Goal: Task Accomplishment & Management: Manage account settings

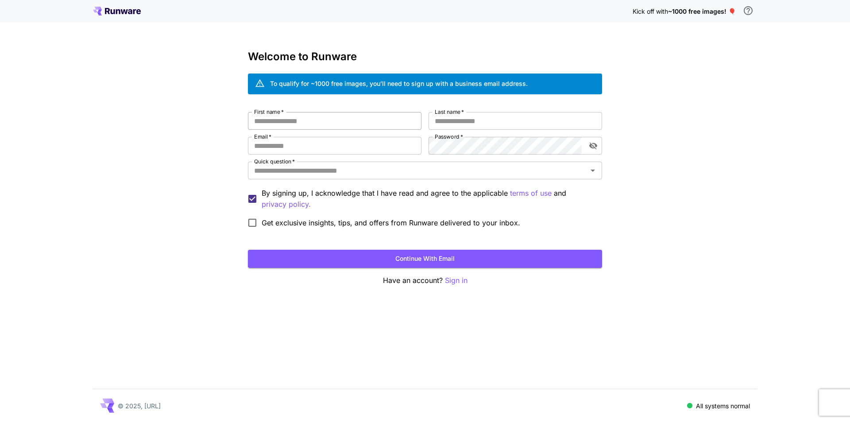
click at [333, 123] on input "First name   *" at bounding box center [334, 121] width 173 height 18
click at [275, 125] on input "First name   *" at bounding box center [334, 121] width 173 height 18
click at [461, 119] on input "Last name   *" at bounding box center [514, 121] width 173 height 18
click at [336, 158] on div "First name   * First name   * Last name   * Last name   * Email   * Email   * P…" at bounding box center [425, 172] width 354 height 120
click at [306, 123] on input "First name   *" at bounding box center [334, 121] width 173 height 18
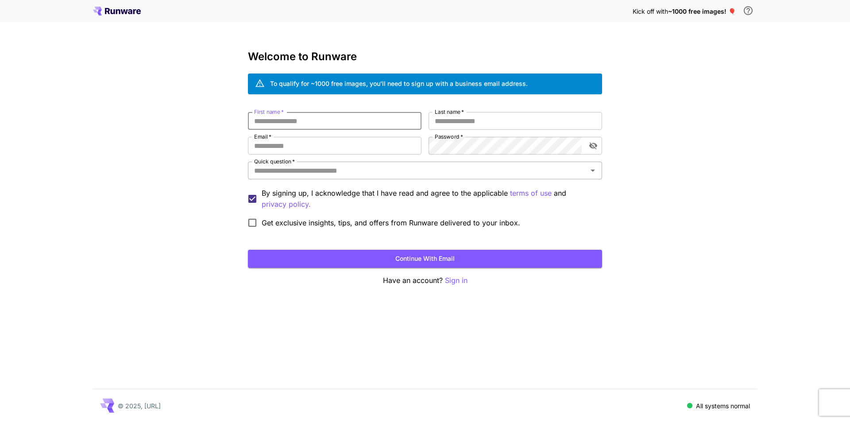
click at [297, 165] on input "Quick question   *" at bounding box center [418, 170] width 334 height 12
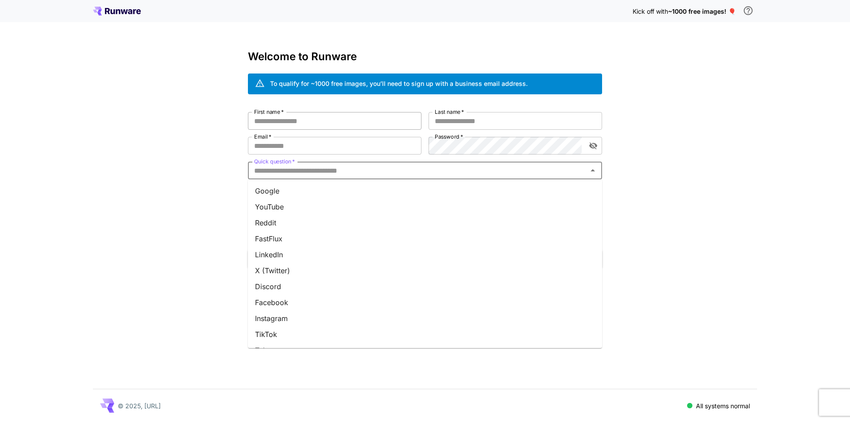
click at [297, 119] on input "First name   *" at bounding box center [334, 121] width 173 height 18
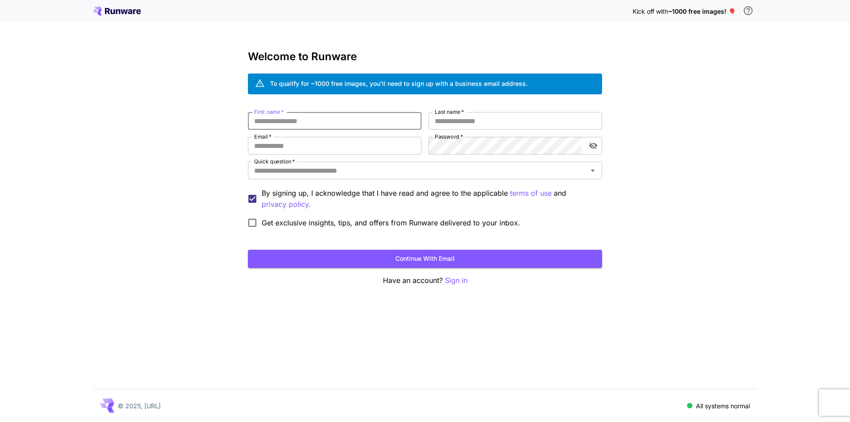
click at [288, 118] on input "First name   *" at bounding box center [334, 121] width 173 height 18
type input "*"
click at [306, 142] on input "Email   *" at bounding box center [334, 146] width 173 height 18
type input "*"
type input "**********"
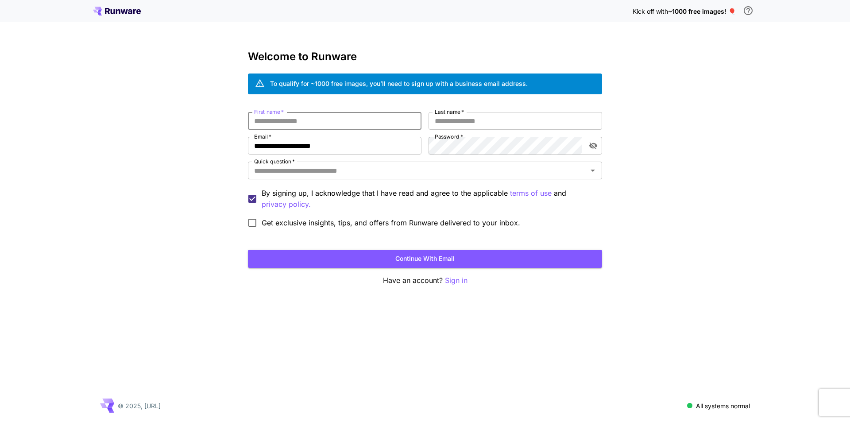
click at [271, 118] on input "First name   *" at bounding box center [334, 121] width 173 height 18
type input "*"
click at [258, 120] on input "********" at bounding box center [334, 121] width 173 height 18
type input "********"
click at [477, 124] on input "Last name   *" at bounding box center [514, 121] width 173 height 18
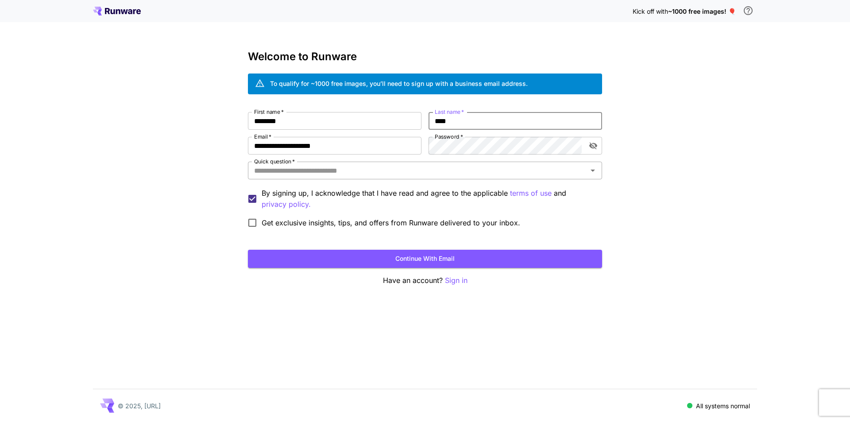
type input "****"
click at [305, 173] on input "Quick question   *" at bounding box center [418, 170] width 334 height 12
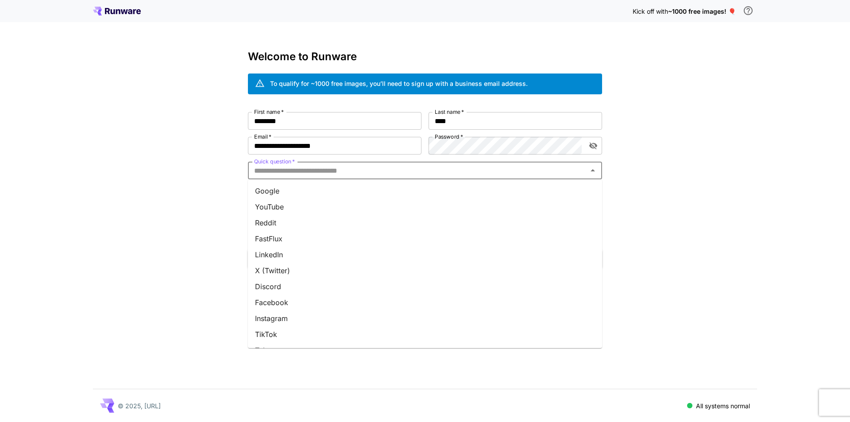
click at [279, 205] on li "YouTube" at bounding box center [425, 207] width 354 height 16
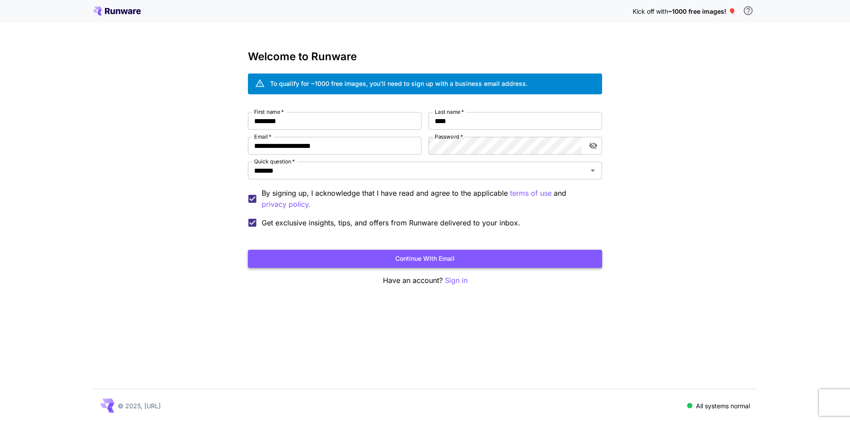
click at [372, 263] on button "Continue with email" at bounding box center [425, 259] width 354 height 18
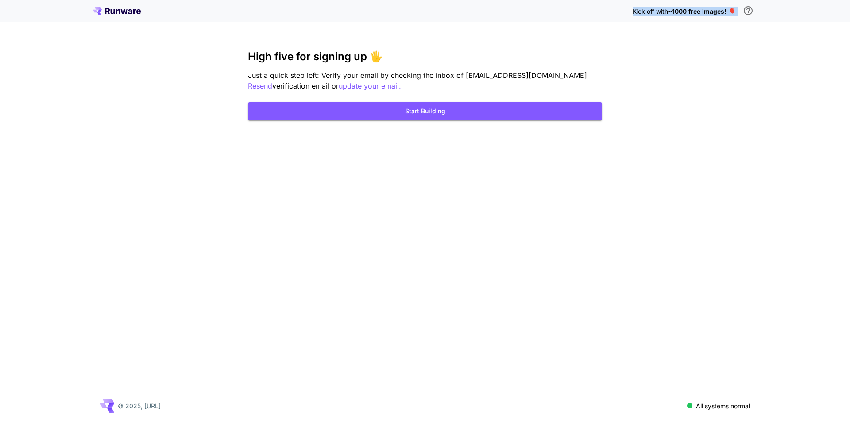
drag, startPoint x: 624, startPoint y: 10, endPoint x: 742, endPoint y: 19, distance: 118.1
click at [742, 19] on div "Kick off with ~1000 free images! 🎈" at bounding box center [425, 11] width 664 height 19
click at [786, 11] on div "Kick off with ~1000 free images! 🎈" at bounding box center [425, 11] width 850 height 22
drag, startPoint x: 636, startPoint y: 11, endPoint x: 734, endPoint y: 14, distance: 98.8
click at [734, 14] on div "Kick off with ~1000 free images! 🎈" at bounding box center [425, 11] width 664 height 19
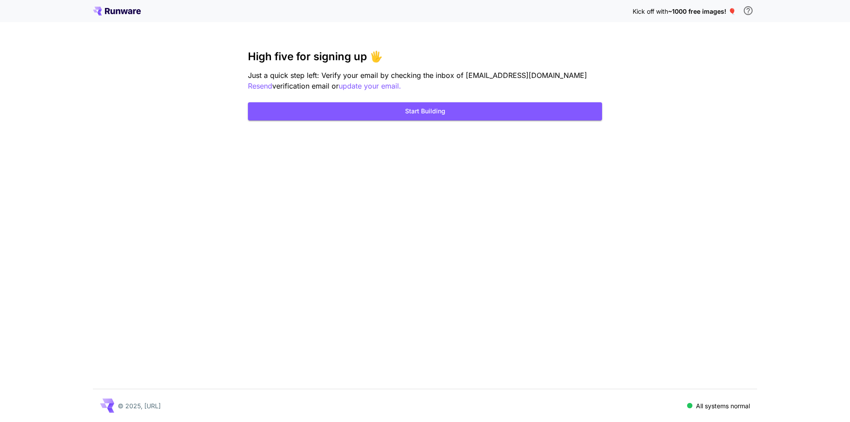
click at [762, 15] on div "Kick off with ~1000 free images! 🎈" at bounding box center [425, 11] width 850 height 22
drag, startPoint x: 630, startPoint y: 12, endPoint x: 736, endPoint y: 17, distance: 105.9
click at [736, 17] on div "Kick off with ~1000 free images! 🎈" at bounding box center [425, 11] width 664 height 19
click at [766, 19] on div "Kick off with ~1000 free images! 🎈" at bounding box center [425, 11] width 850 height 22
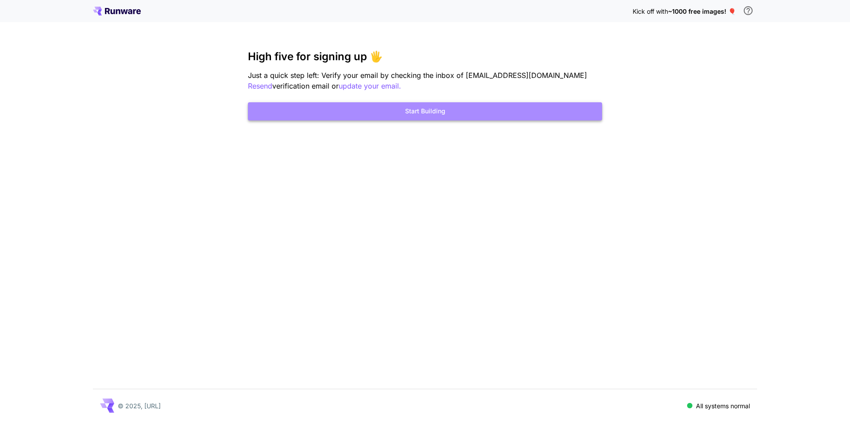
click at [450, 109] on button "Start Building" at bounding box center [425, 111] width 354 height 18
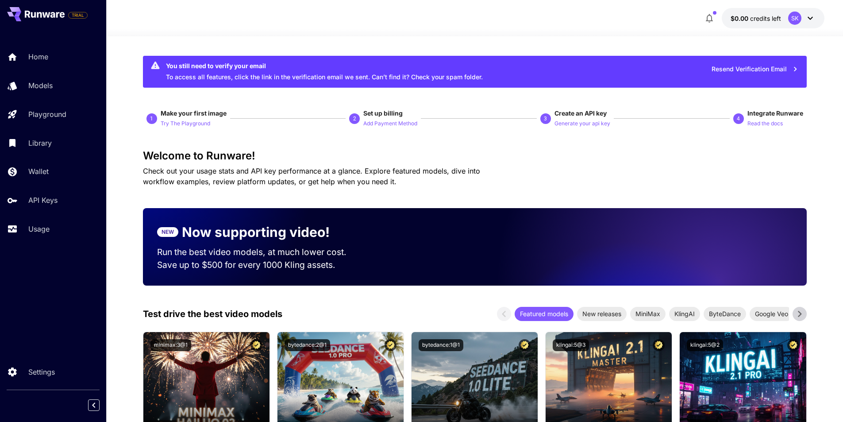
click at [791, 20] on div "SK" at bounding box center [794, 18] width 13 height 13
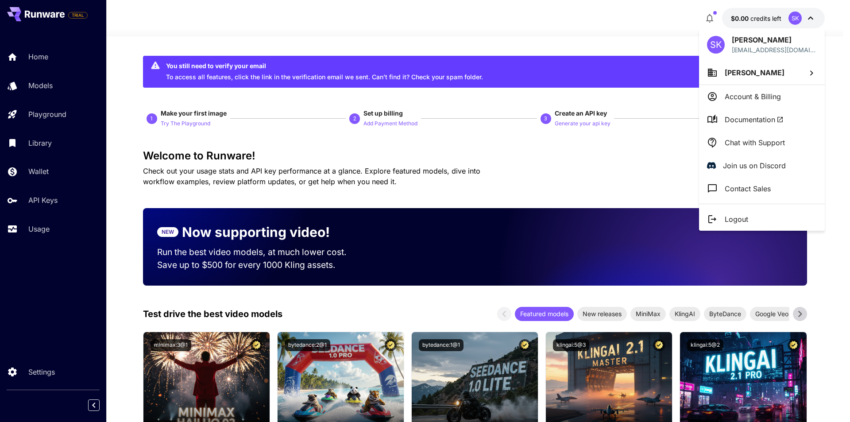
click at [747, 54] on div "SK [PERSON_NAME] [EMAIL_ADDRESS][DOMAIN_NAME]" at bounding box center [762, 44] width 126 height 32
click at [744, 48] on p "[EMAIL_ADDRESS][DOMAIN_NAME]" at bounding box center [774, 49] width 85 height 9
click at [711, 44] on div "SK" at bounding box center [716, 45] width 18 height 18
click at [622, 35] on div at bounding box center [425, 211] width 850 height 422
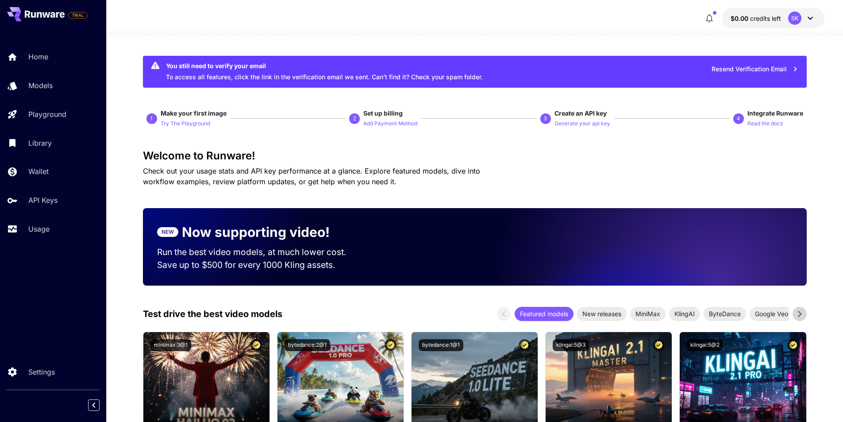
click at [793, 15] on div "SK" at bounding box center [794, 18] width 13 height 13
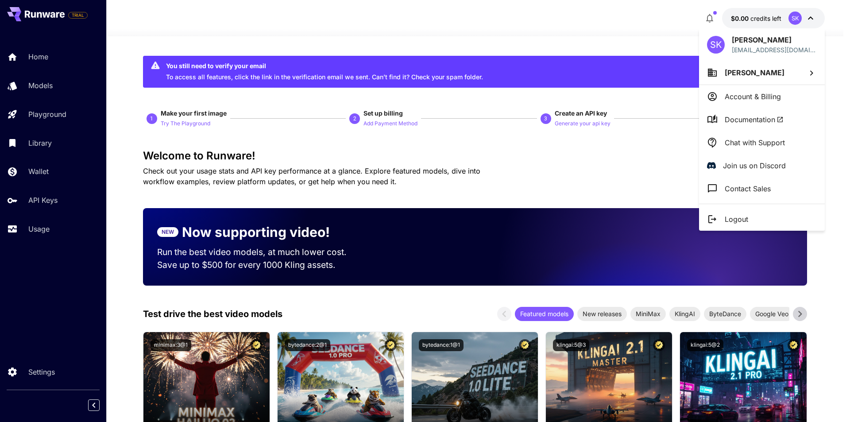
click at [632, 44] on div at bounding box center [425, 211] width 850 height 422
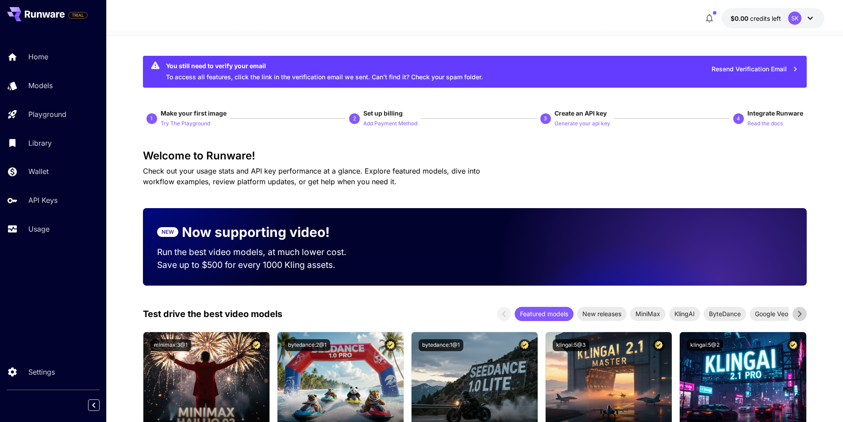
click at [375, 23] on div "$0.00 credits left SK" at bounding box center [475, 18] width 700 height 20
click at [436, 77] on div "You still need to verify your email To access all features, click the link in t…" at bounding box center [324, 71] width 317 height 27
click at [752, 68] on button "Resend Verification Email" at bounding box center [755, 69] width 96 height 18
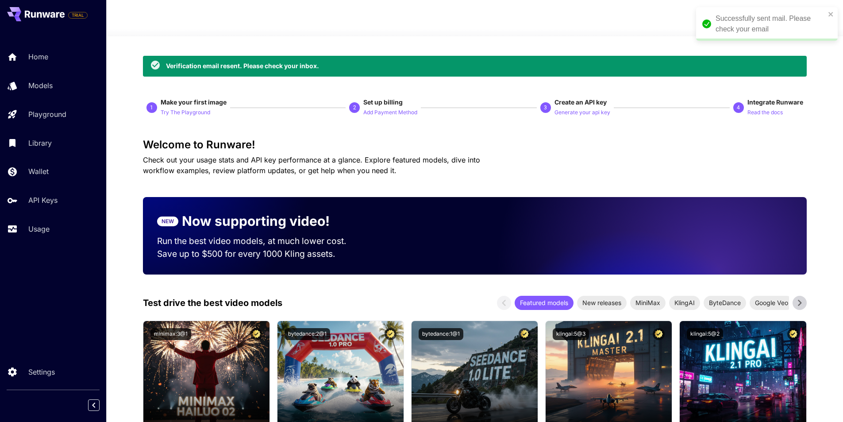
click at [614, 33] on div at bounding box center [474, 31] width 737 height 11
click at [830, 14] on icon "close" at bounding box center [831, 14] width 4 height 4
click at [813, 19] on icon at bounding box center [810, 18] width 11 height 11
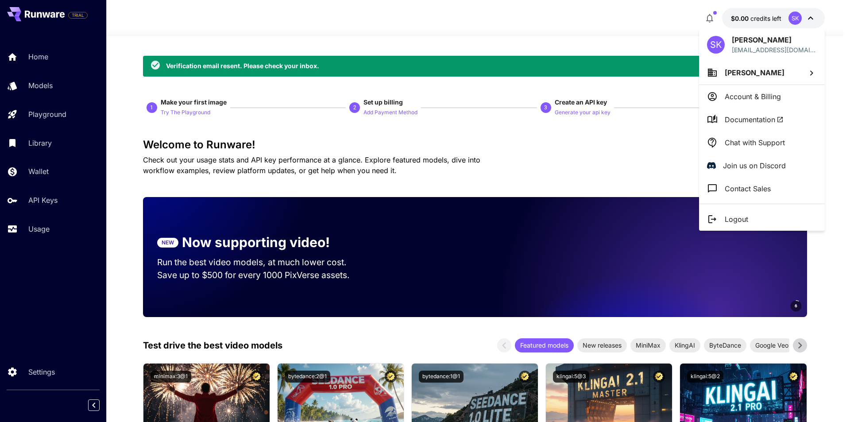
click at [484, 28] on div at bounding box center [425, 211] width 850 height 422
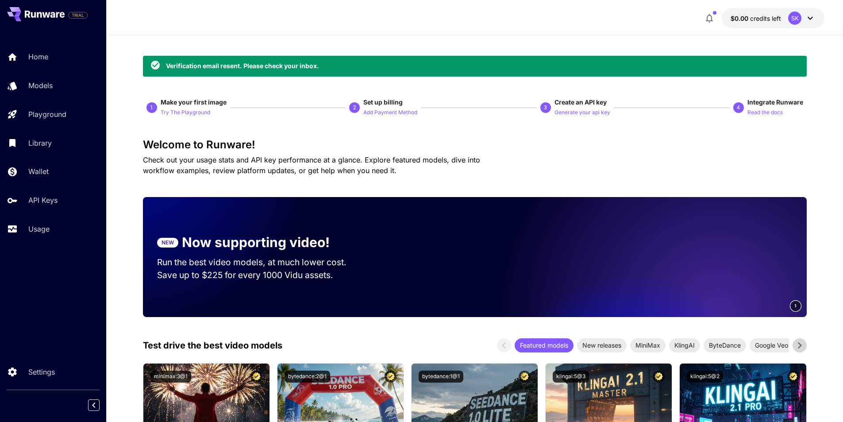
click at [206, 64] on div "Verification email resent. Please check your inbox." at bounding box center [242, 65] width 153 height 9
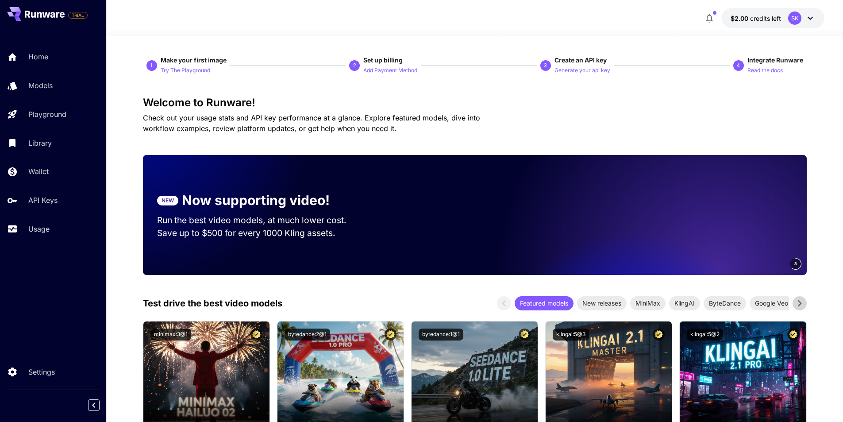
click at [813, 19] on icon at bounding box center [810, 18] width 11 height 11
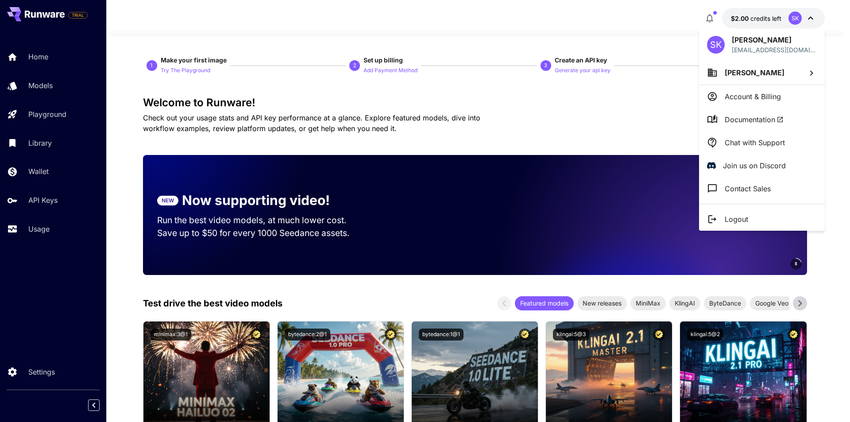
click at [751, 74] on span "[PERSON_NAME]" at bounding box center [755, 72] width 60 height 9
click at [658, 23] on div at bounding box center [425, 211] width 850 height 422
click at [29, 205] on div at bounding box center [425, 211] width 850 height 422
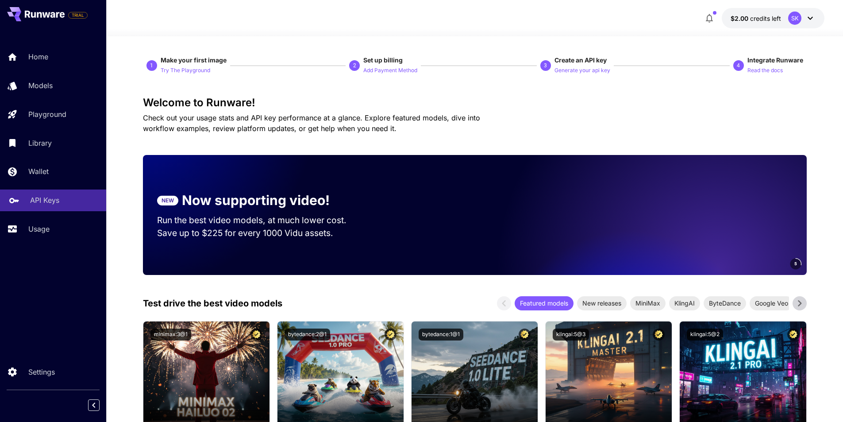
click at [57, 200] on p "API Keys" at bounding box center [44, 200] width 29 height 11
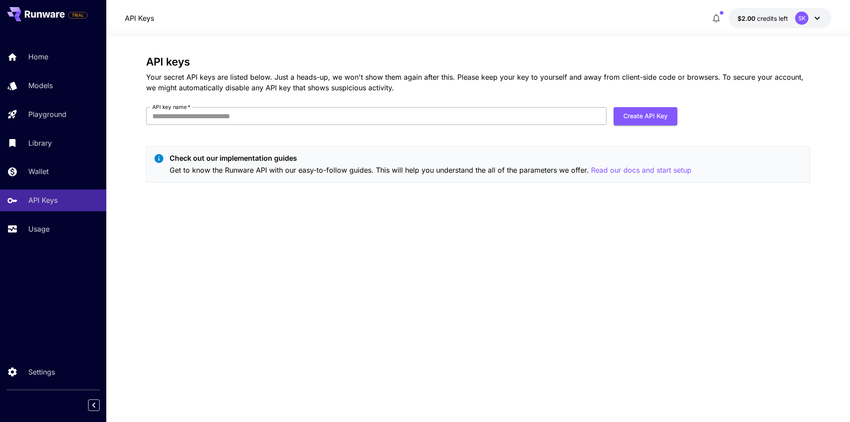
click at [582, 112] on input "API key name   *" at bounding box center [376, 116] width 460 height 18
click at [427, 123] on input "API key name   *" at bounding box center [376, 116] width 460 height 18
click at [511, 120] on input "API key name   *" at bounding box center [376, 116] width 460 height 18
type input "********"
click at [655, 120] on button "Create API Key" at bounding box center [645, 116] width 64 height 18
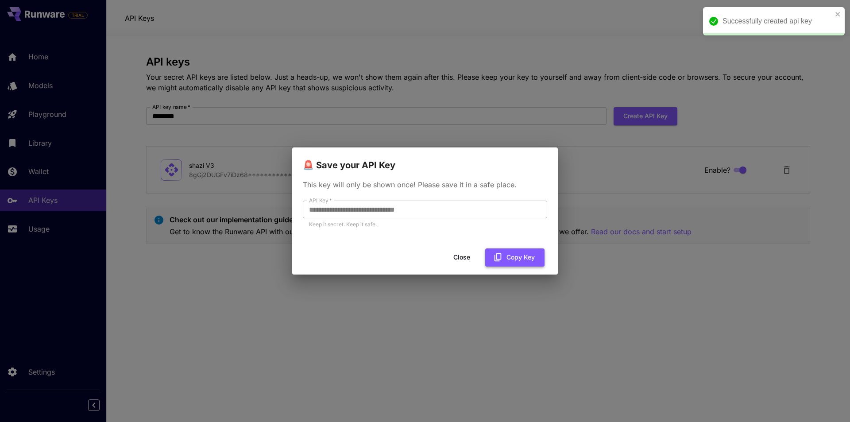
click at [515, 258] on button "Copy Key" at bounding box center [514, 257] width 59 height 18
click at [458, 259] on button "Close" at bounding box center [462, 257] width 40 height 18
